Goal: Find contact information: Find contact information

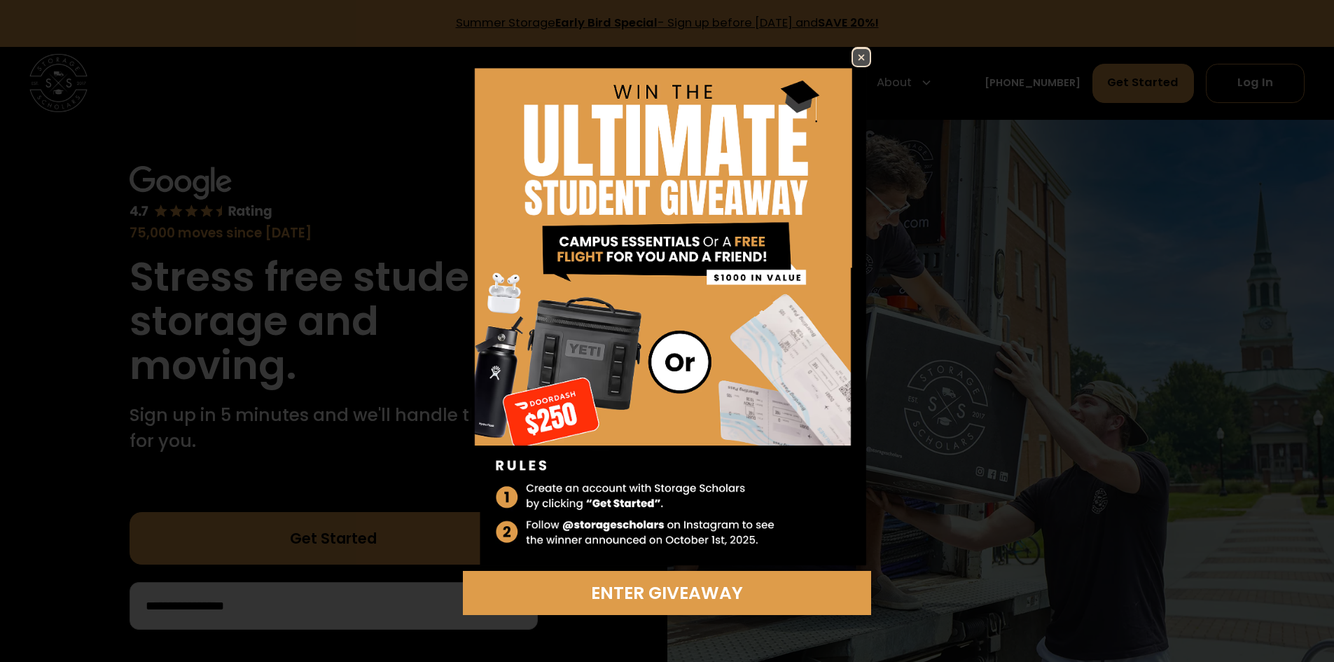
click at [861, 50] on img at bounding box center [861, 57] width 17 height 17
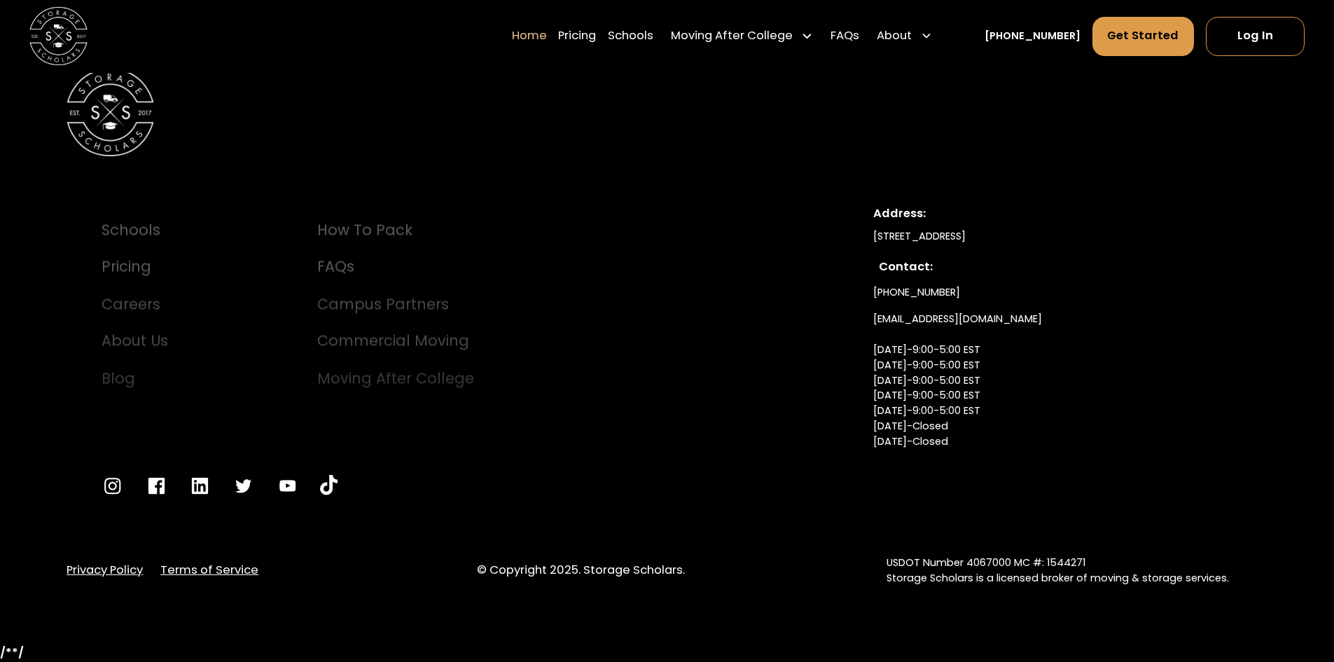
scroll to position [4973, 0]
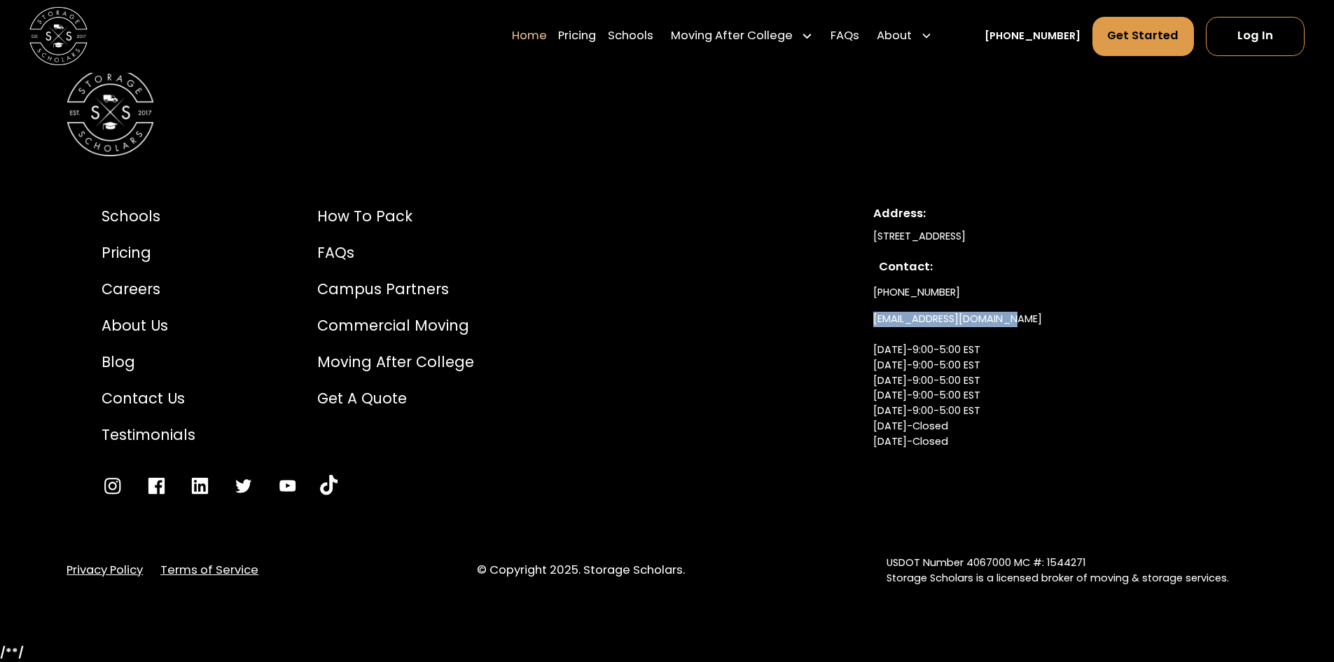
drag, startPoint x: 1021, startPoint y: 317, endPoint x: 865, endPoint y: 323, distance: 156.3
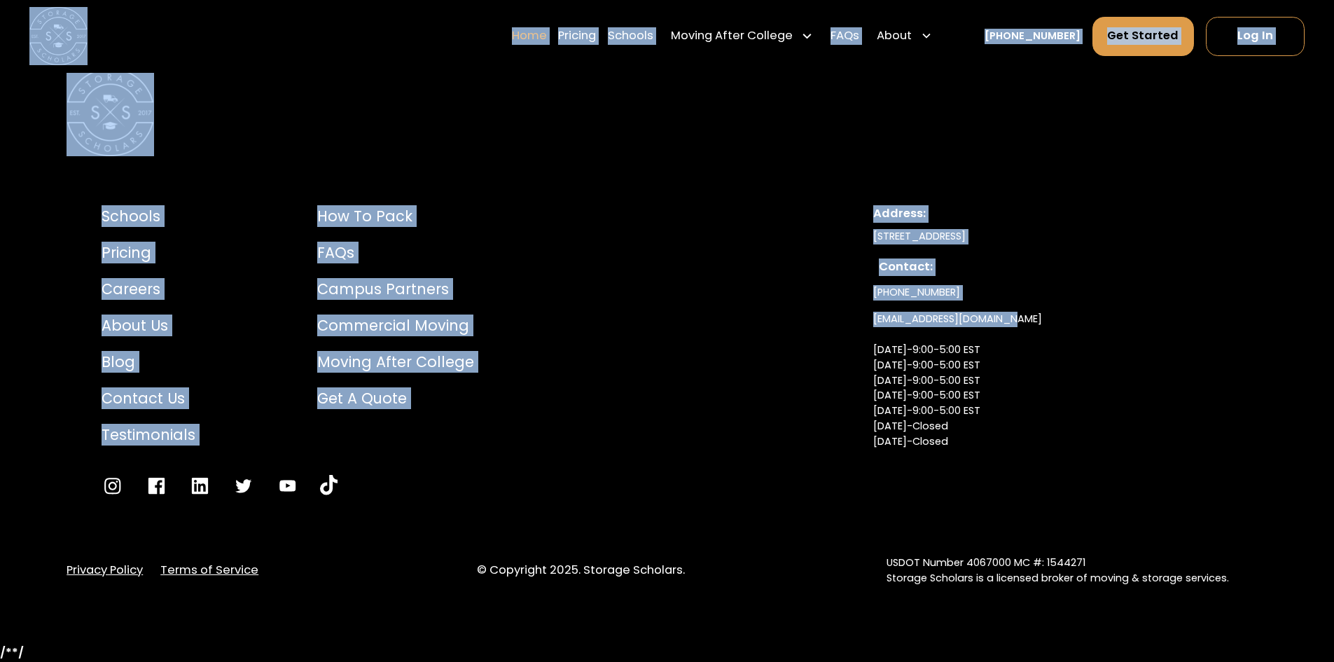
copy body "Lorem Ipsumdol Sitame Consect Adipi Elit Seddoei - Temp in utlabo Etdolor 3ma, …"
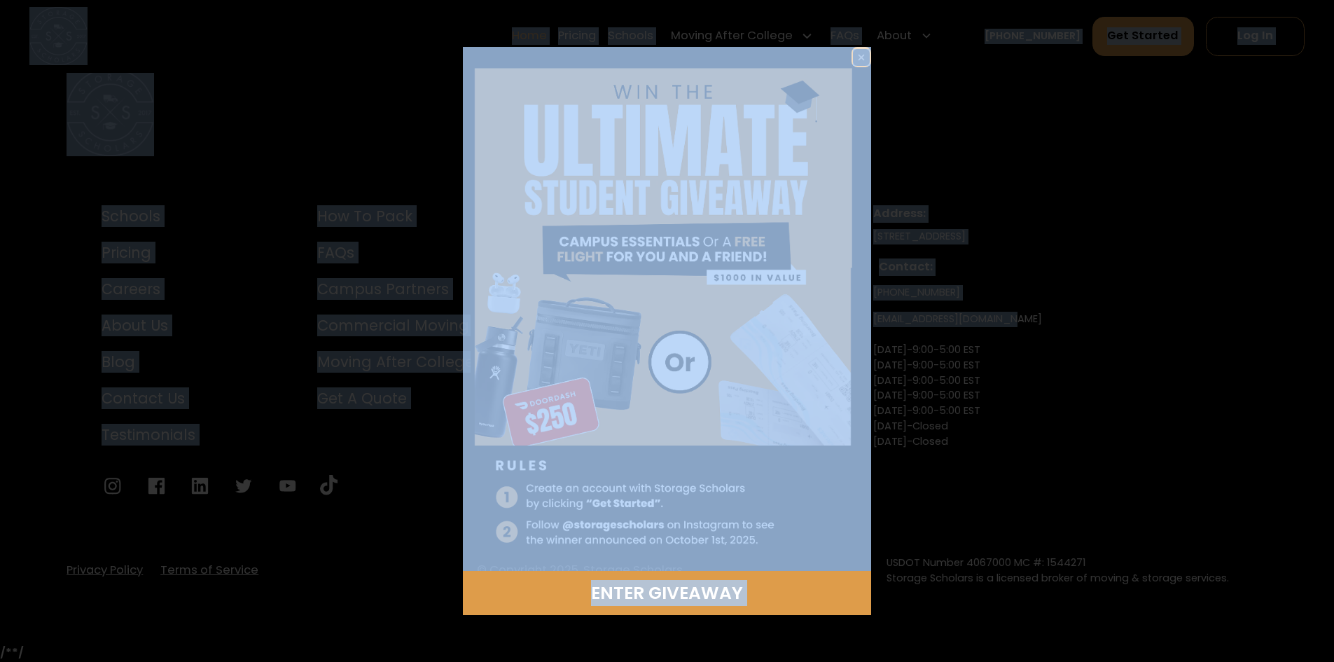
click at [867, 55] on img at bounding box center [861, 57] width 17 height 17
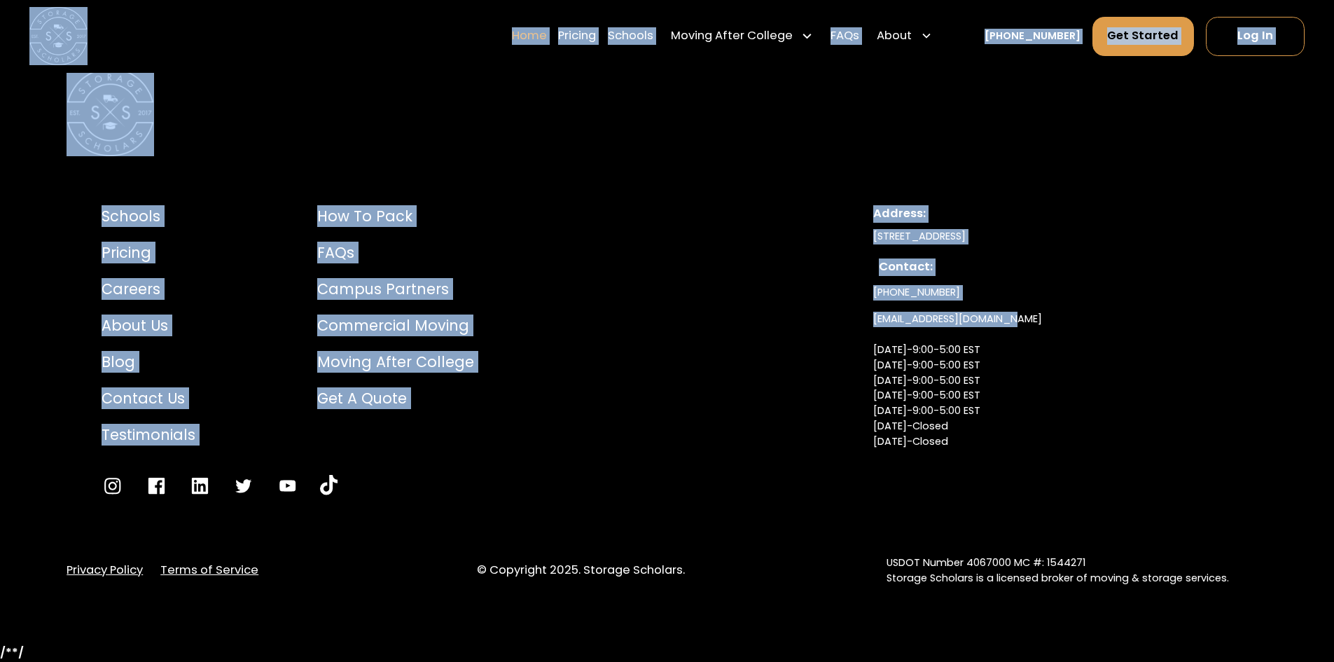
click at [1028, 291] on div "[PHONE_NUMBER] [EMAIL_ADDRESS][DOMAIN_NAME] [DATE]-9:00-5:00 EST [DATE]-9:00-5:…" at bounding box center [1052, 382] width 359 height 207
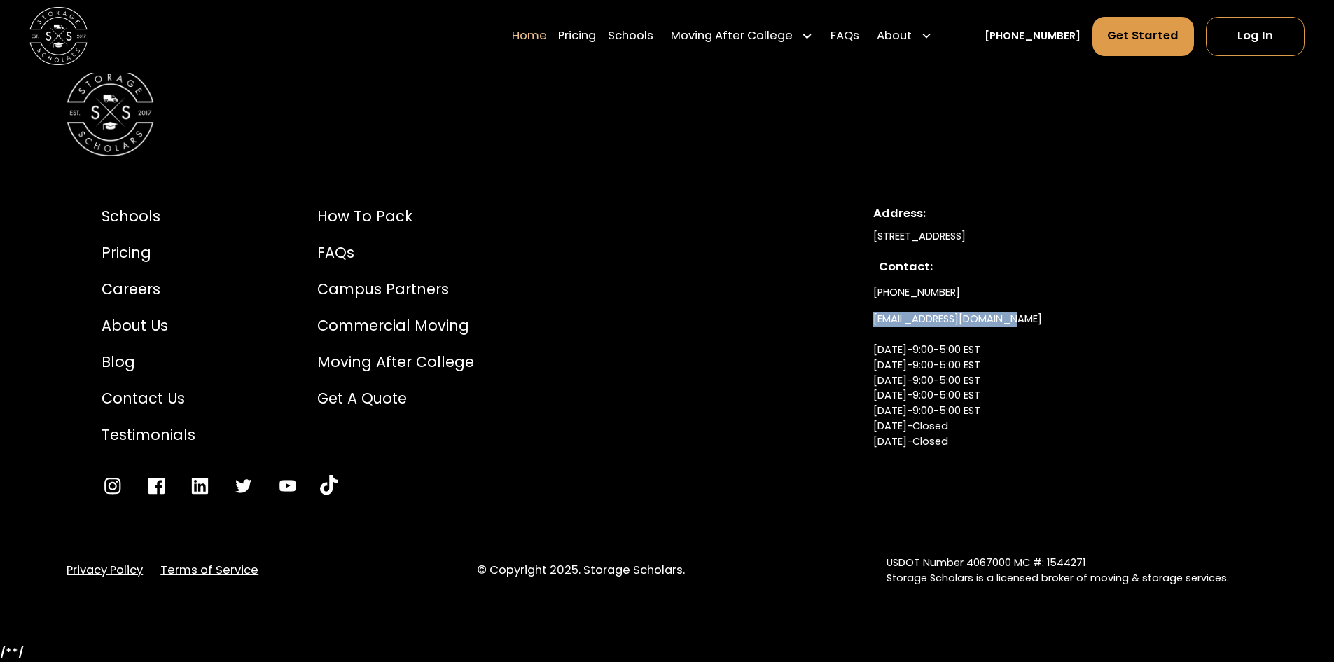
drag, startPoint x: 1026, startPoint y: 312, endPoint x: 865, endPoint y: 323, distance: 161.4
click at [865, 323] on div "Schools Pricing Careers About Us Blog Contact Us Testimonials How to Pack FAQs …" at bounding box center [667, 350] width 1201 height 361
copy link "[EMAIL_ADDRESS][DOMAIN_NAME]"
drag, startPoint x: 951, startPoint y: 286, endPoint x: 865, endPoint y: 291, distance: 85.6
click at [865, 291] on div "Schools Pricing Careers About Us Blog Contact Us Testimonials How to Pack FAQs …" at bounding box center [667, 350] width 1201 height 361
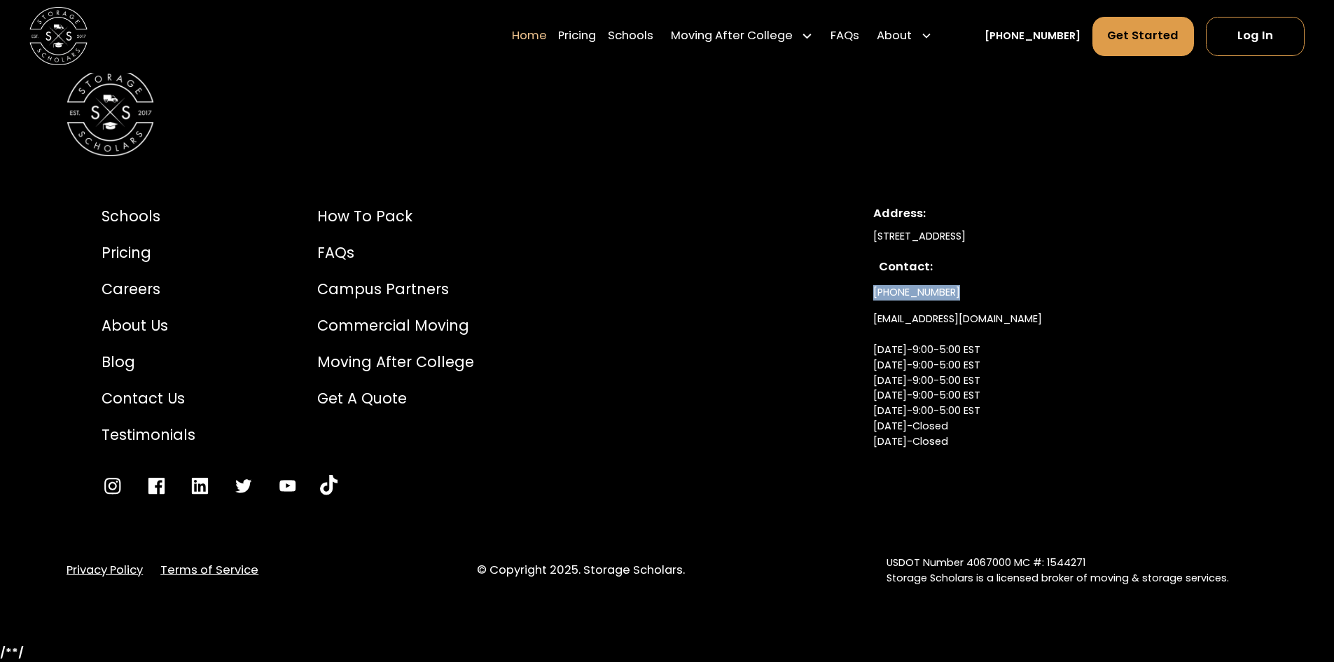
copy link "[PHONE_NUMBER]"
drag, startPoint x: 1130, startPoint y: 232, endPoint x: 867, endPoint y: 232, distance: 263.3
click at [867, 232] on div "Schools Pricing Careers About Us Blog Contact Us Testimonials How to Pack FAQs …" at bounding box center [667, 350] width 1201 height 361
copy div "[STREET_ADDRESS]"
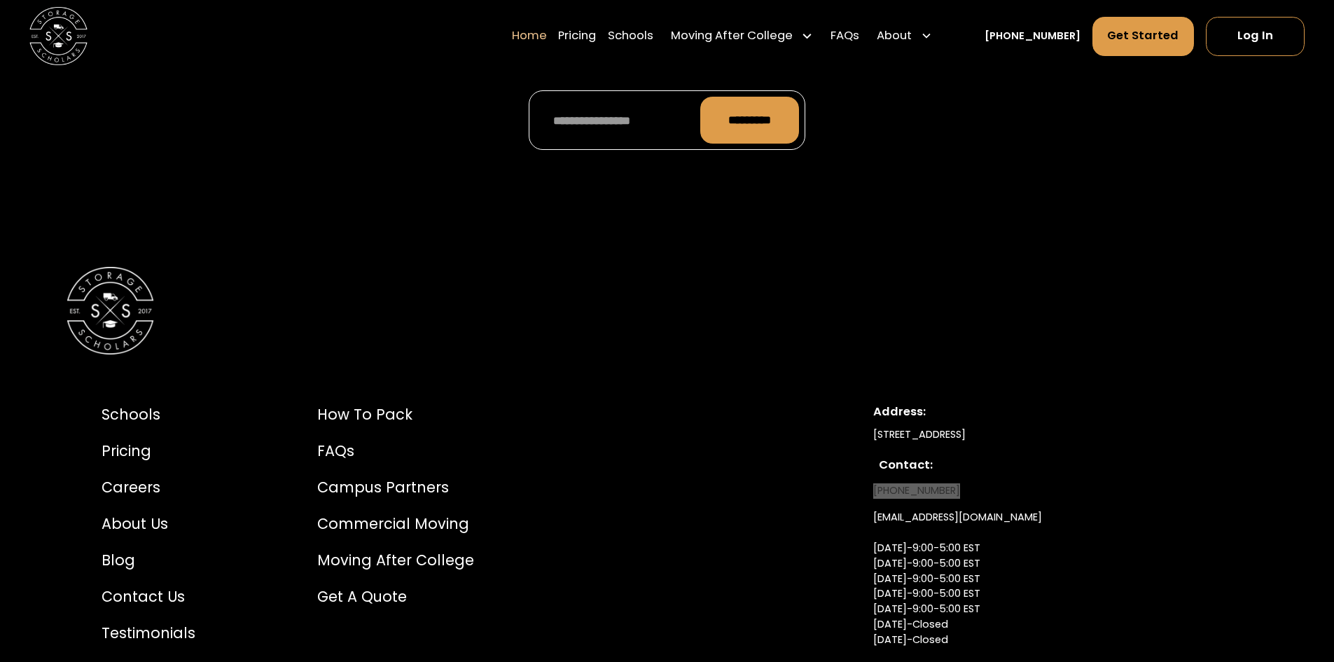
scroll to position [4763, 0]
